Goal: Find specific page/section: Find specific page/section

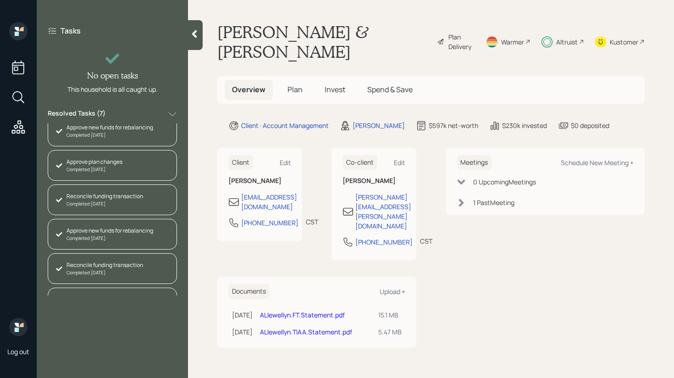
scroll to position [65, 0]
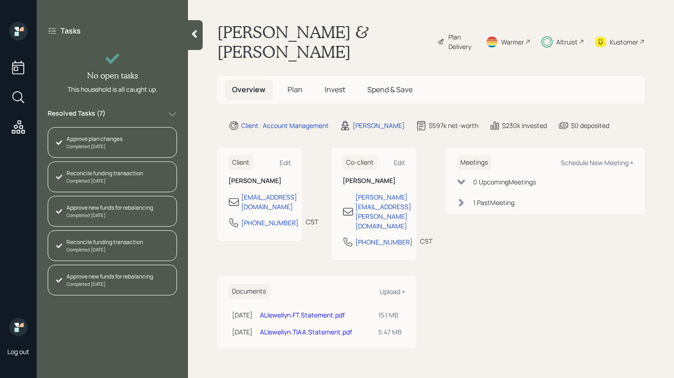
click at [190, 36] on icon at bounding box center [194, 33] width 9 height 9
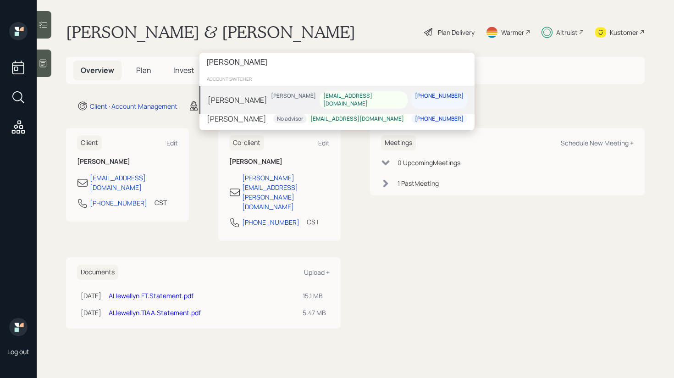
type input "[PERSON_NAME]"
click at [275, 98] on div "[PERSON_NAME] [PERSON_NAME] [EMAIL_ADDRESS][DOMAIN_NAME] [PHONE_NUMBER]" at bounding box center [336, 100] width 275 height 28
